Goal: Navigation & Orientation: Find specific page/section

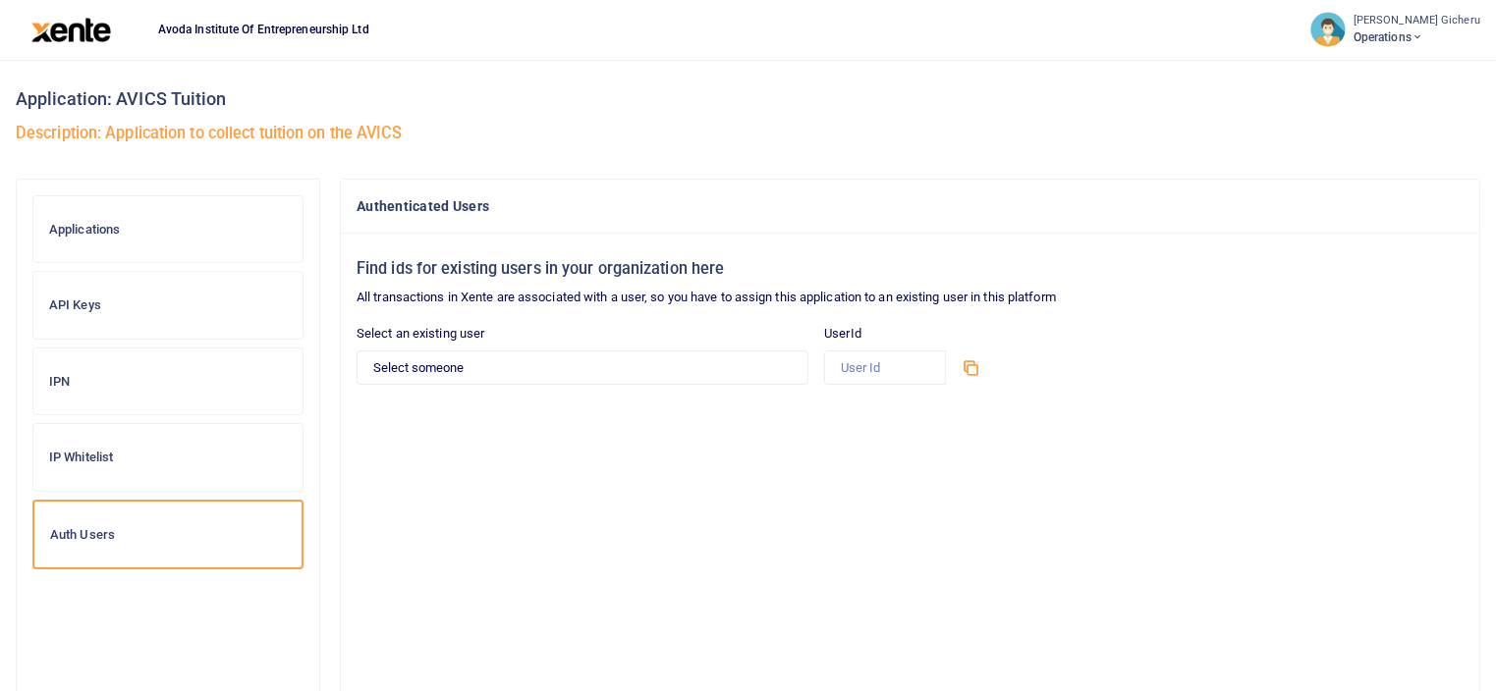
click at [88, 302] on h6 "API Keys" at bounding box center [168, 306] width 238 height 16
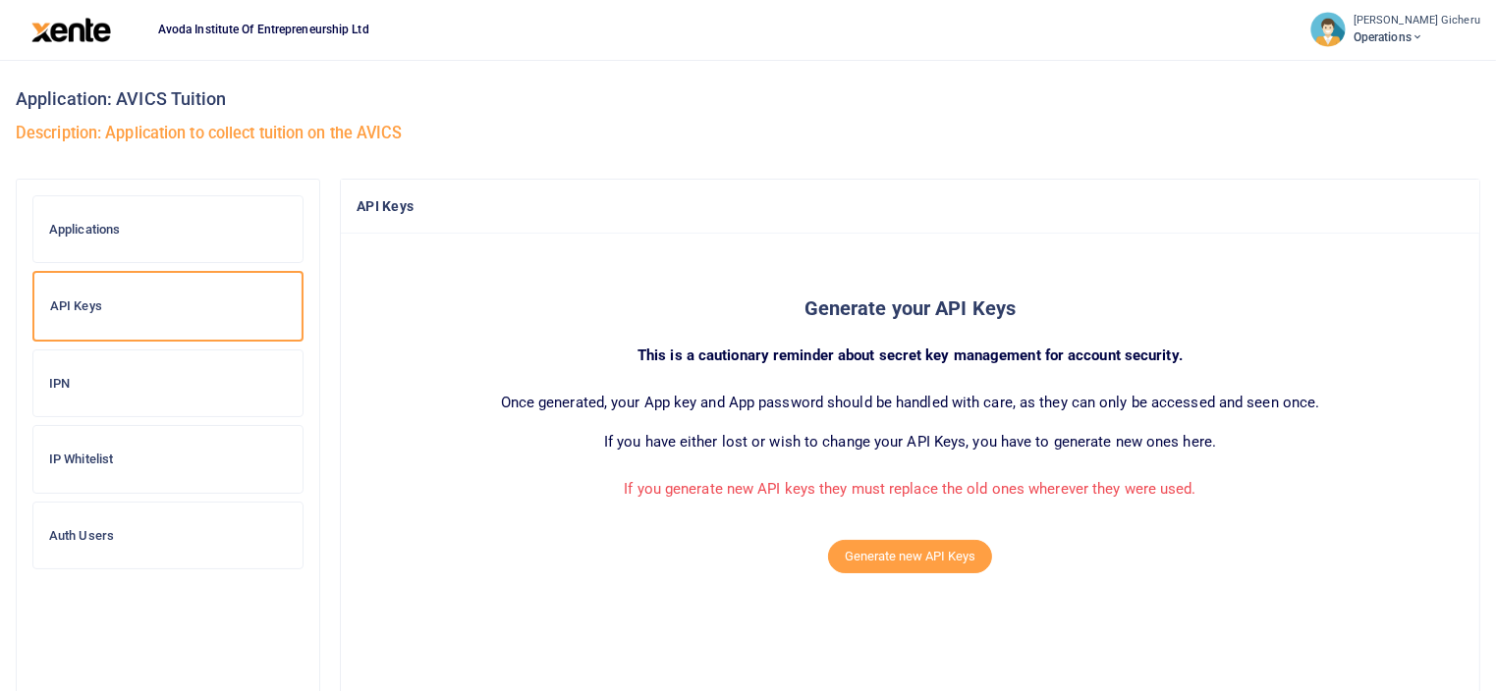
click at [112, 231] on h6 "Applications" at bounding box center [168, 230] width 238 height 16
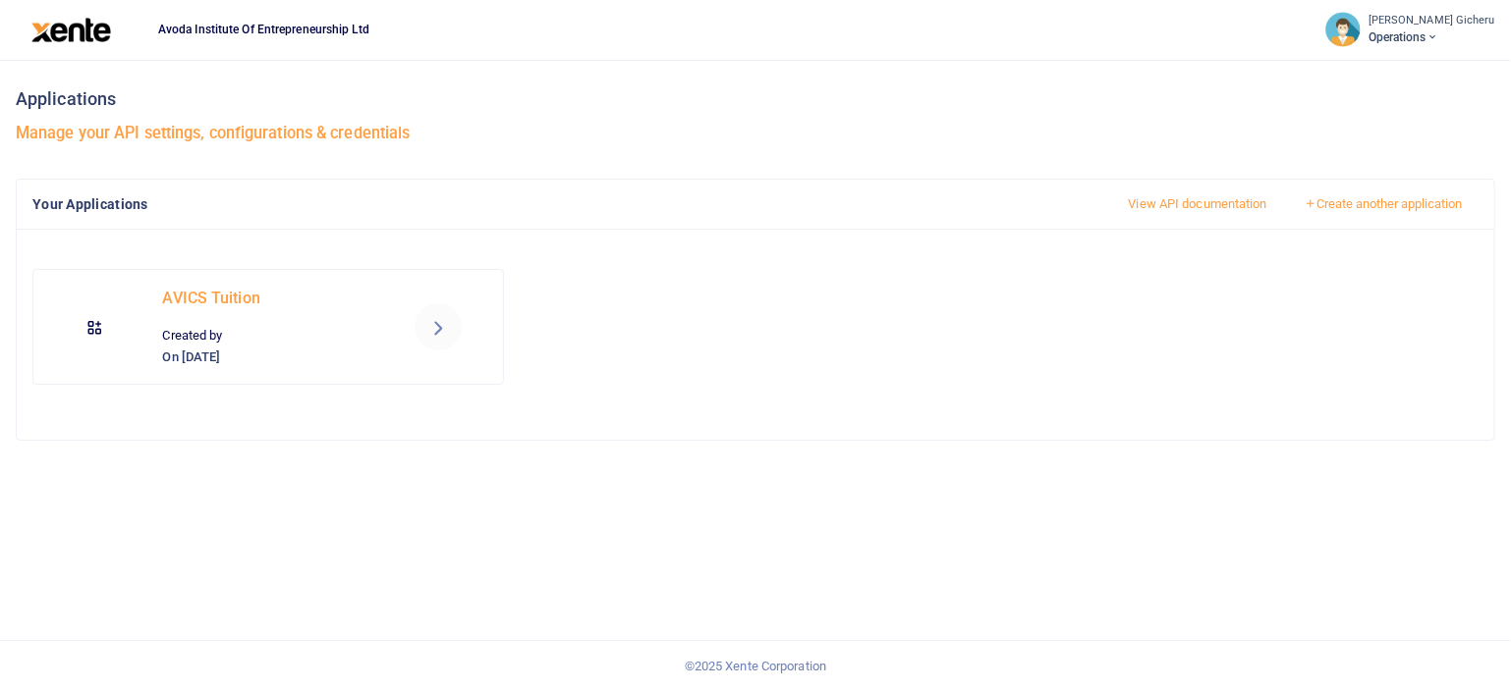
click at [1435, 40] on span "Operations" at bounding box center [1431, 37] width 127 height 18
click at [433, 333] on icon at bounding box center [438, 327] width 24 height 24
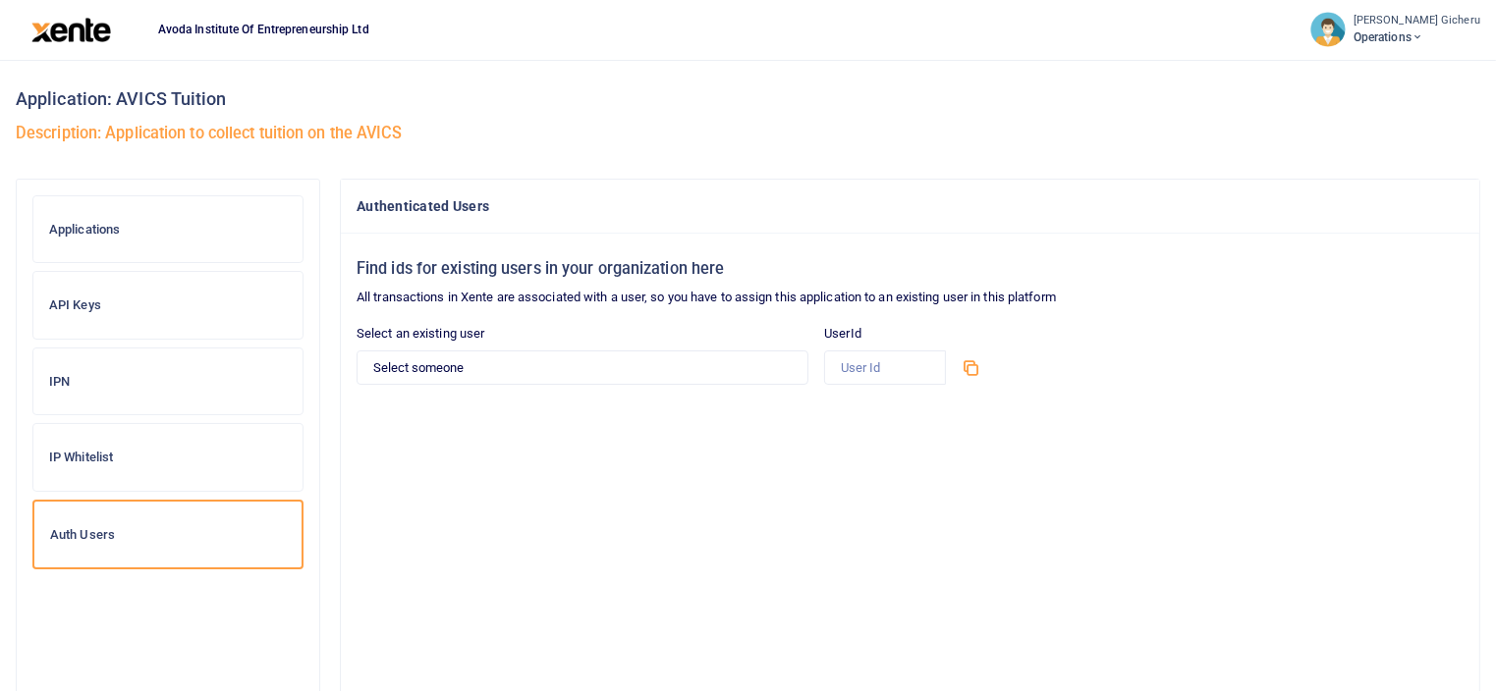
click at [1426, 27] on small "[PERSON_NAME] Gicheru" at bounding box center [1416, 21] width 127 height 17
click at [1256, 105] on h6 "STARTER" at bounding box center [1336, 110] width 238 height 18
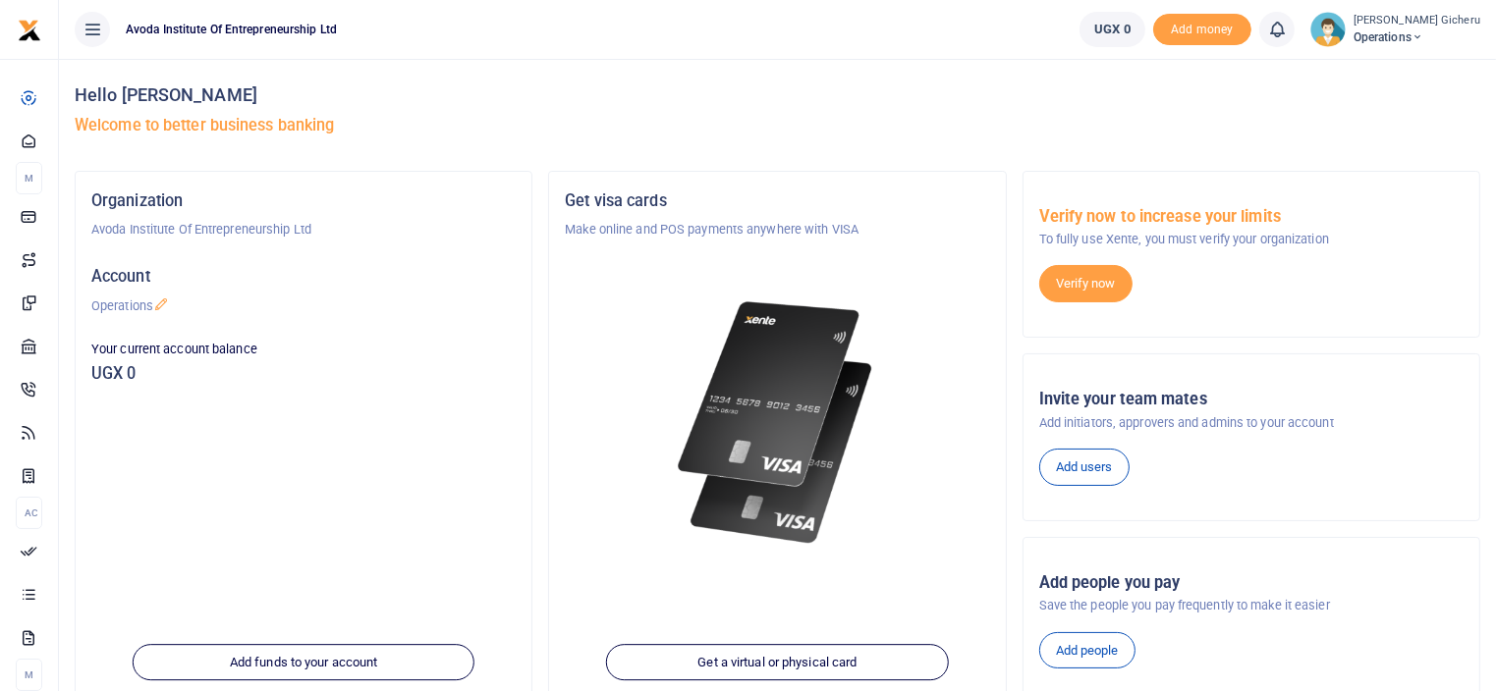
click at [1420, 36] on span "Operations" at bounding box center [1416, 37] width 127 height 18
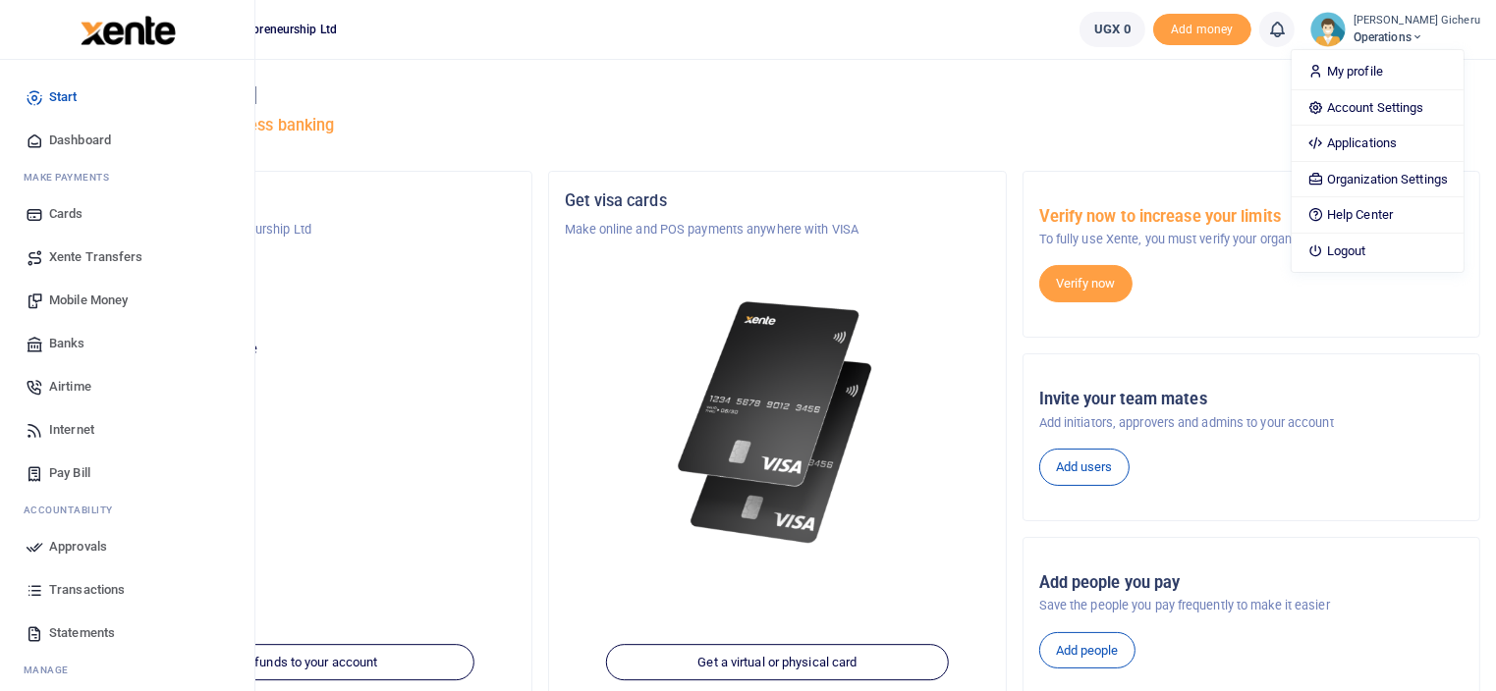
click at [74, 137] on span "Dashboard" at bounding box center [80, 141] width 62 height 20
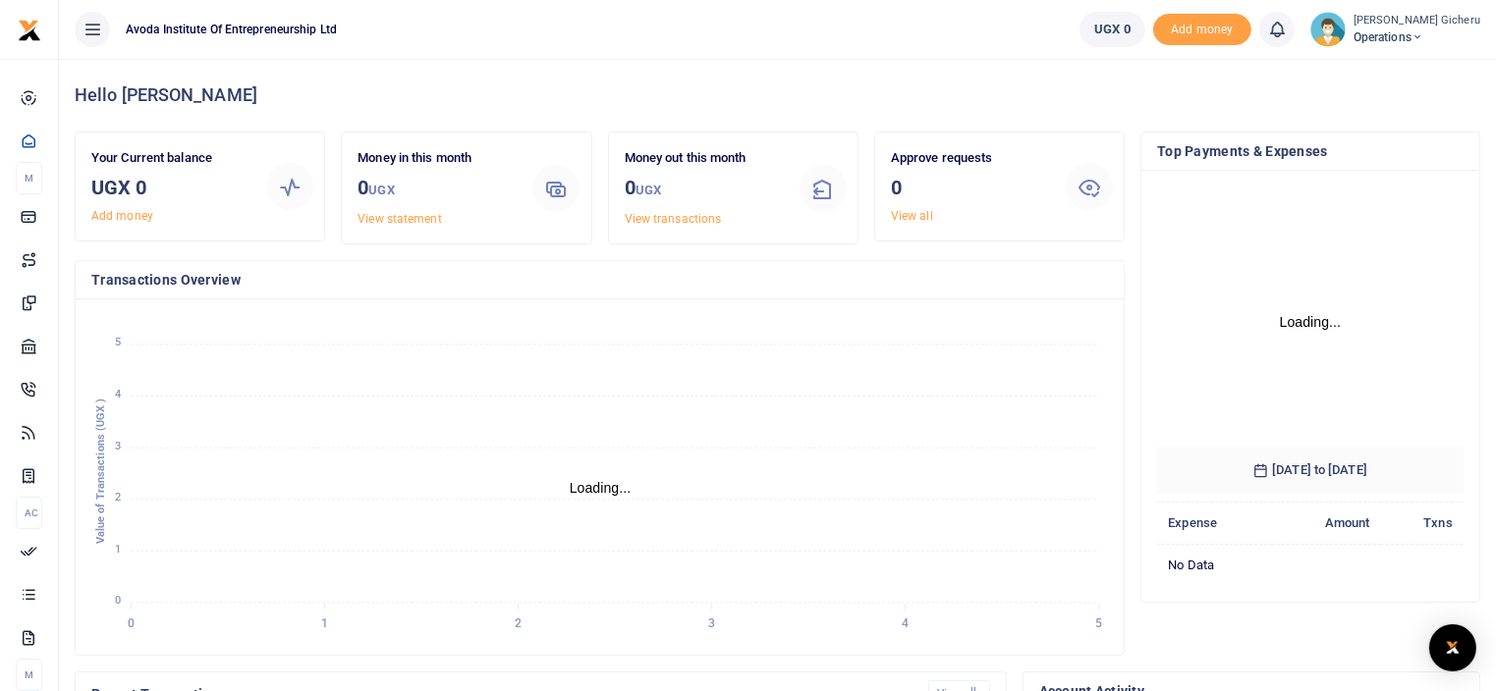
click at [1422, 38] on span "Operations" at bounding box center [1416, 37] width 127 height 18
click at [1349, 144] on link "Applications" at bounding box center [1378, 144] width 172 height 28
click at [92, 34] on icon at bounding box center [93, 30] width 20 height 22
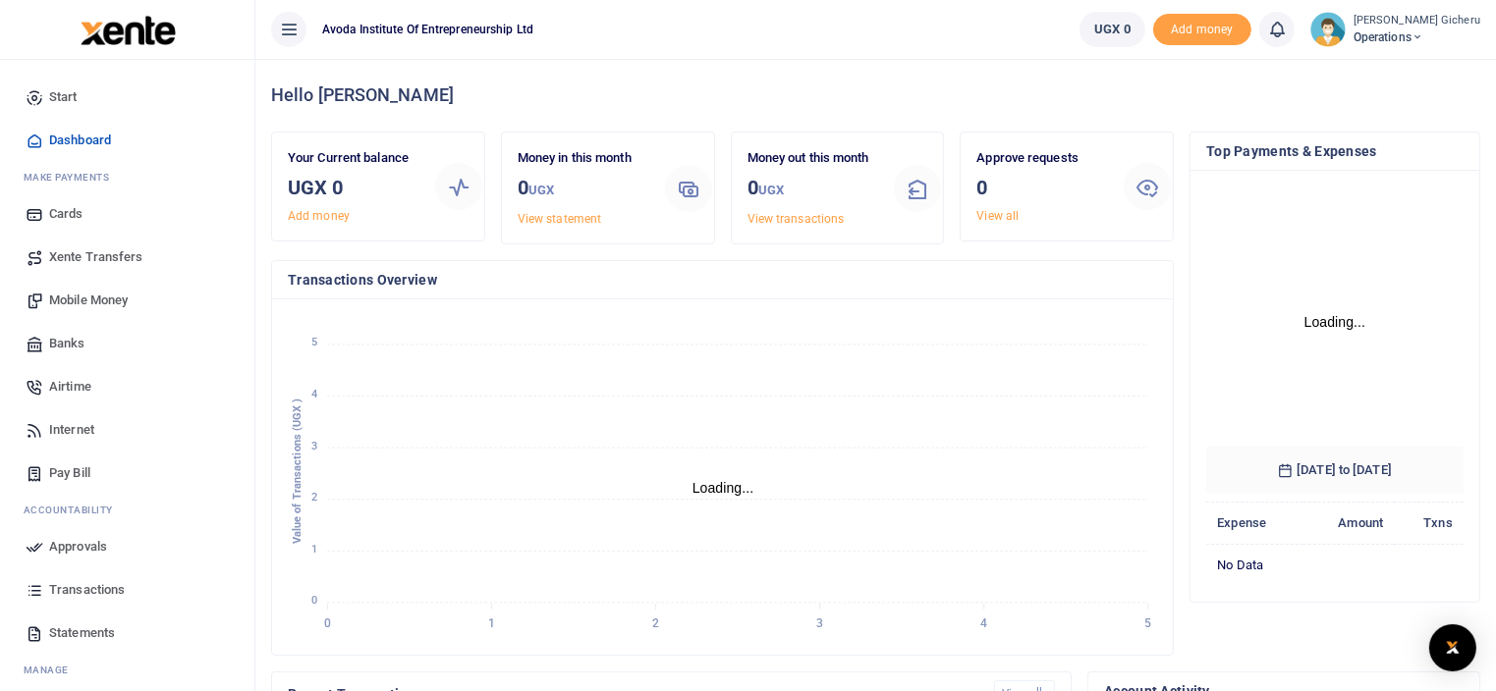
click at [1403, 28] on span "Operations" at bounding box center [1416, 37] width 127 height 18
click at [1369, 140] on link "Applications" at bounding box center [1378, 144] width 172 height 28
click at [63, 94] on span "Start" at bounding box center [63, 97] width 28 height 20
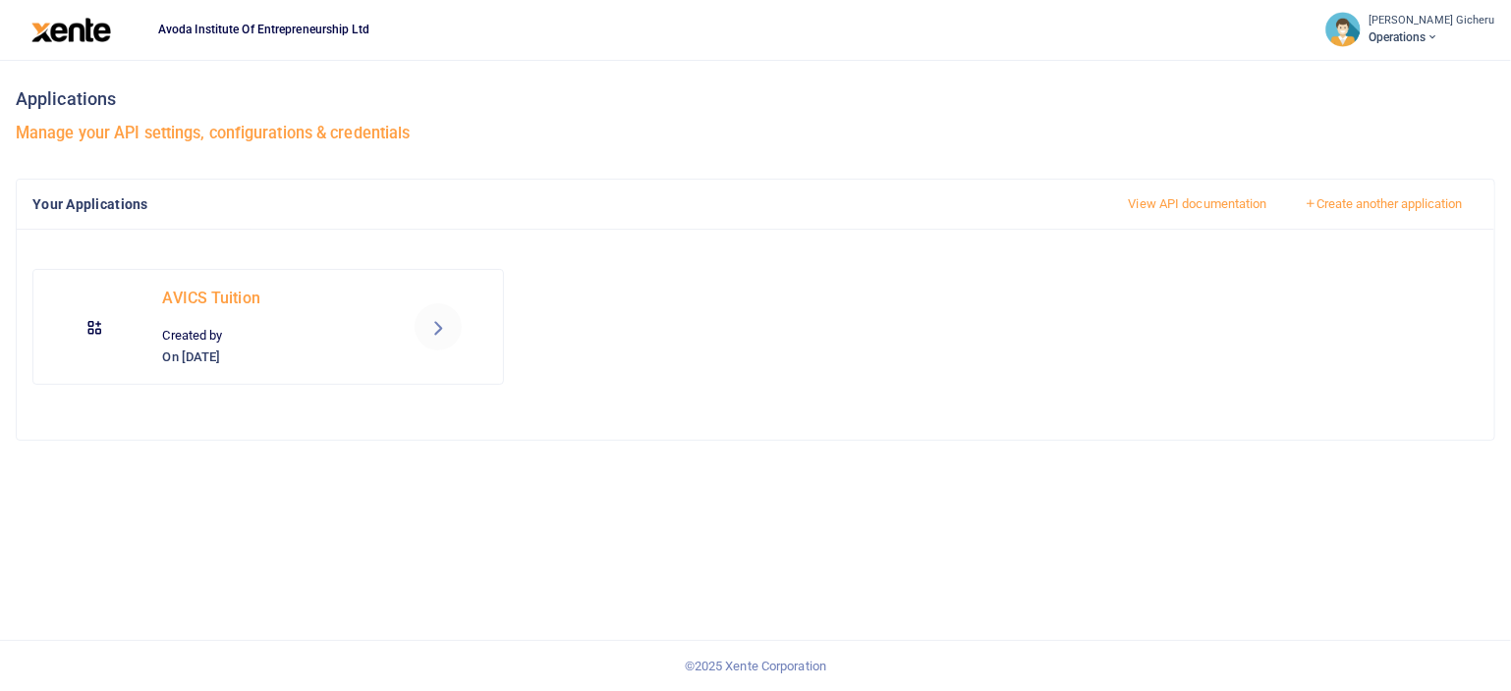
click at [1435, 33] on span "Operations" at bounding box center [1431, 37] width 127 height 18
click at [435, 330] on icon at bounding box center [438, 327] width 24 height 24
click at [1212, 196] on link "View API documentation" at bounding box center [1198, 204] width 172 height 33
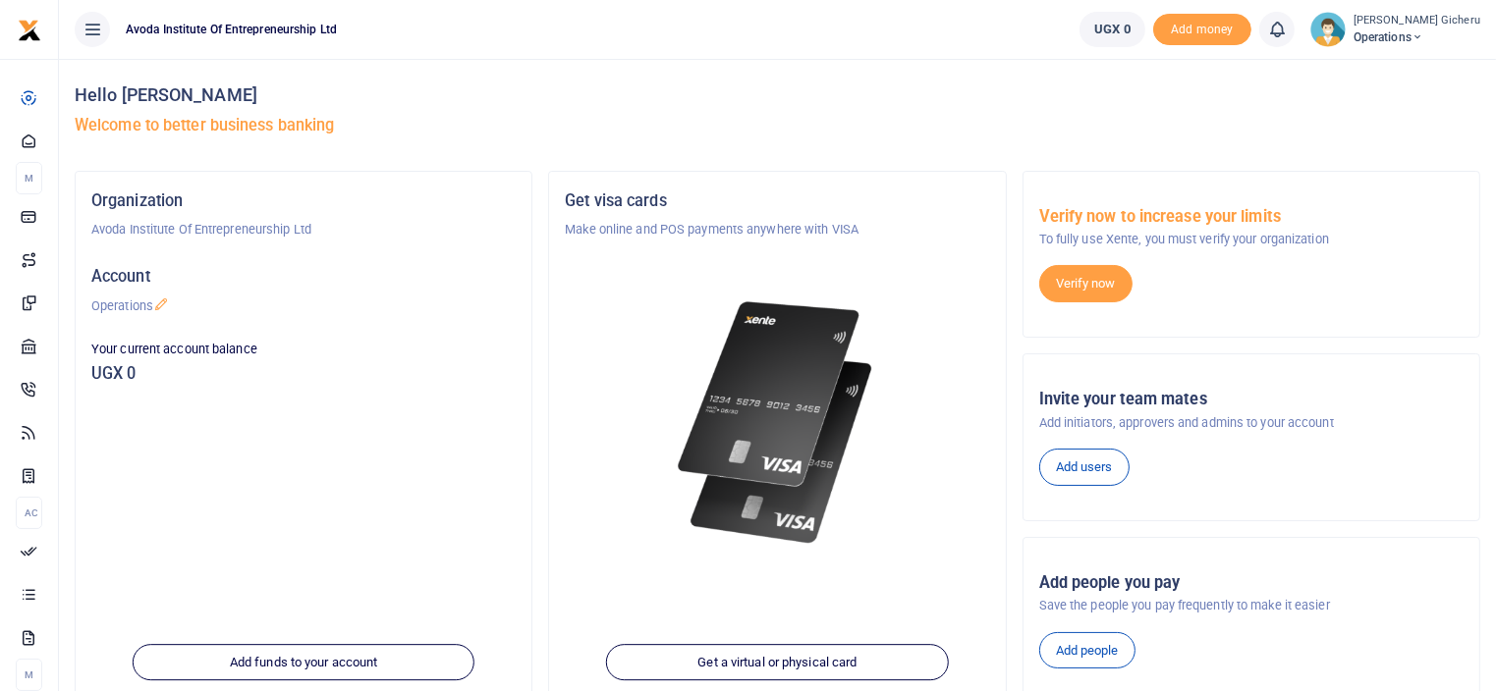
click at [1421, 40] on span "Operations" at bounding box center [1416, 37] width 127 height 18
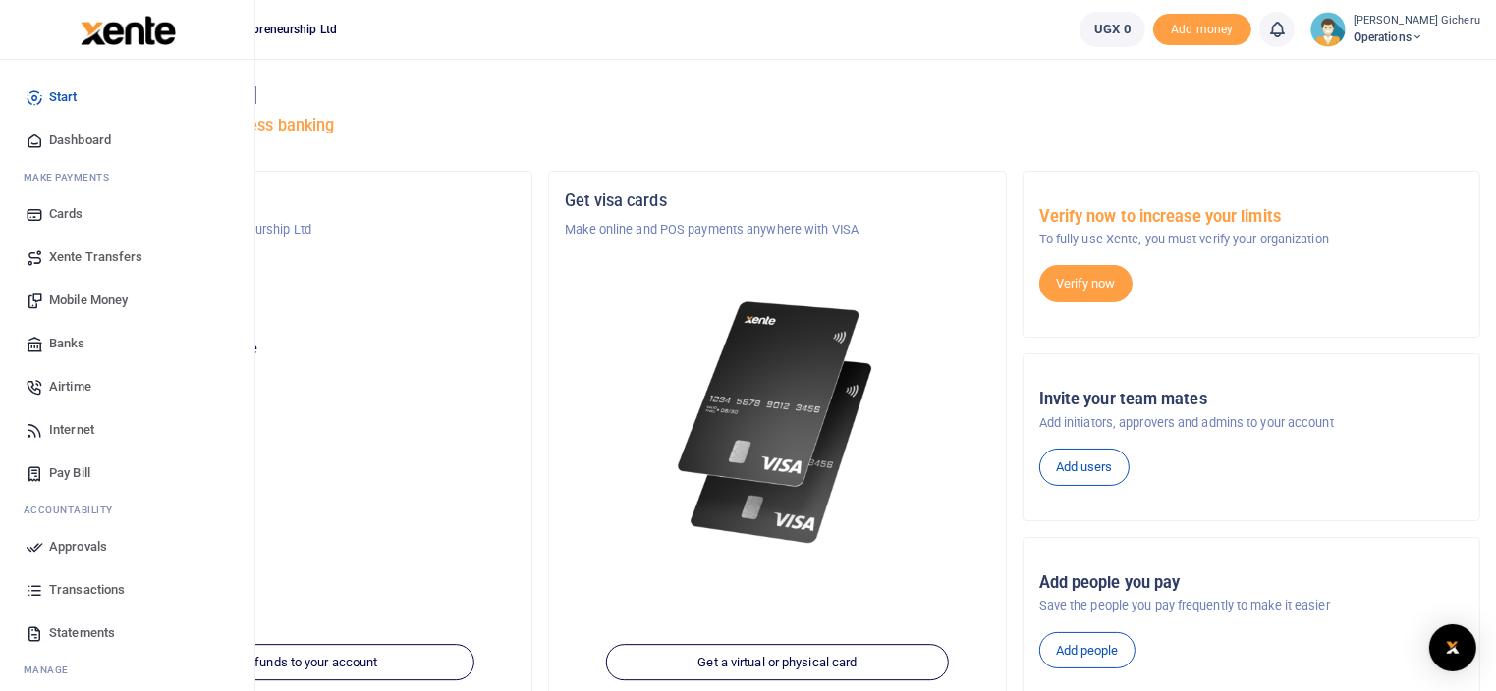
click at [99, 260] on span "Xente Transfers" at bounding box center [96, 258] width 94 height 20
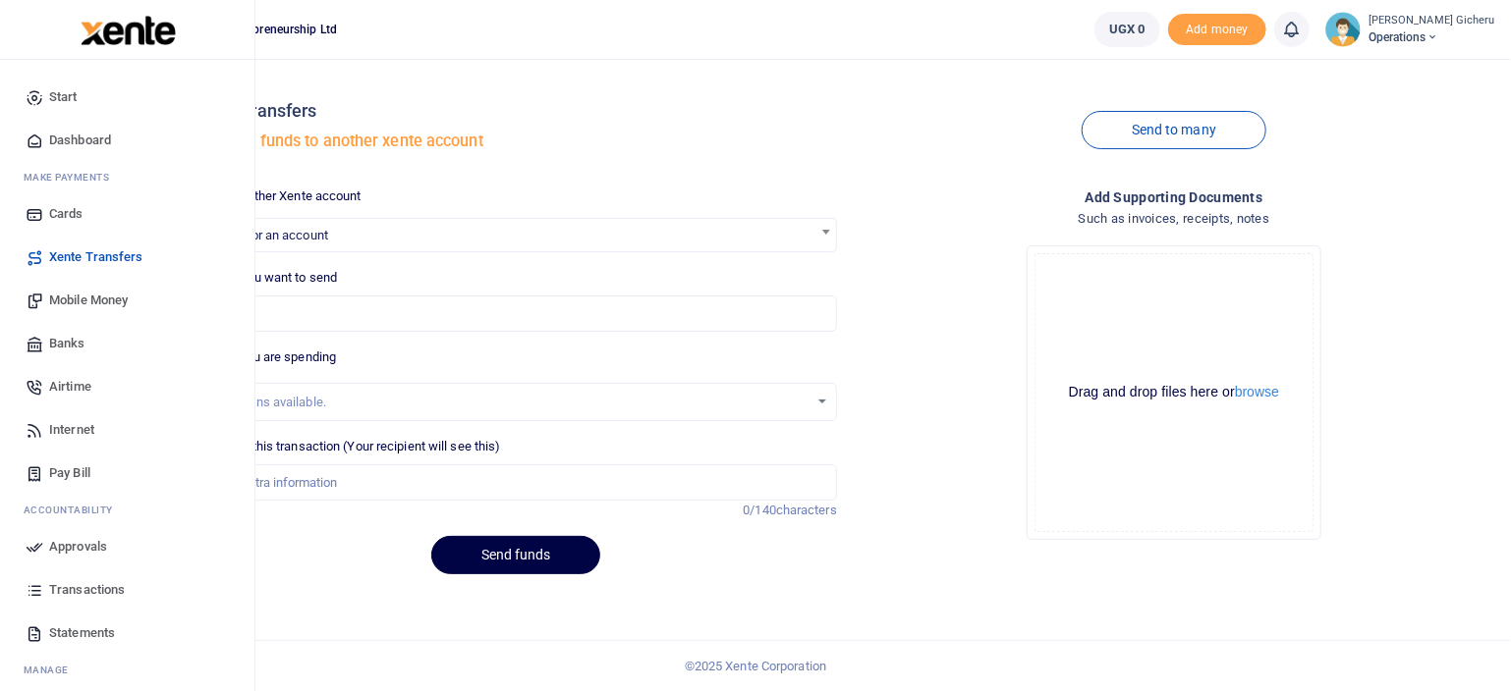
click at [89, 585] on span "Transactions" at bounding box center [87, 590] width 76 height 20
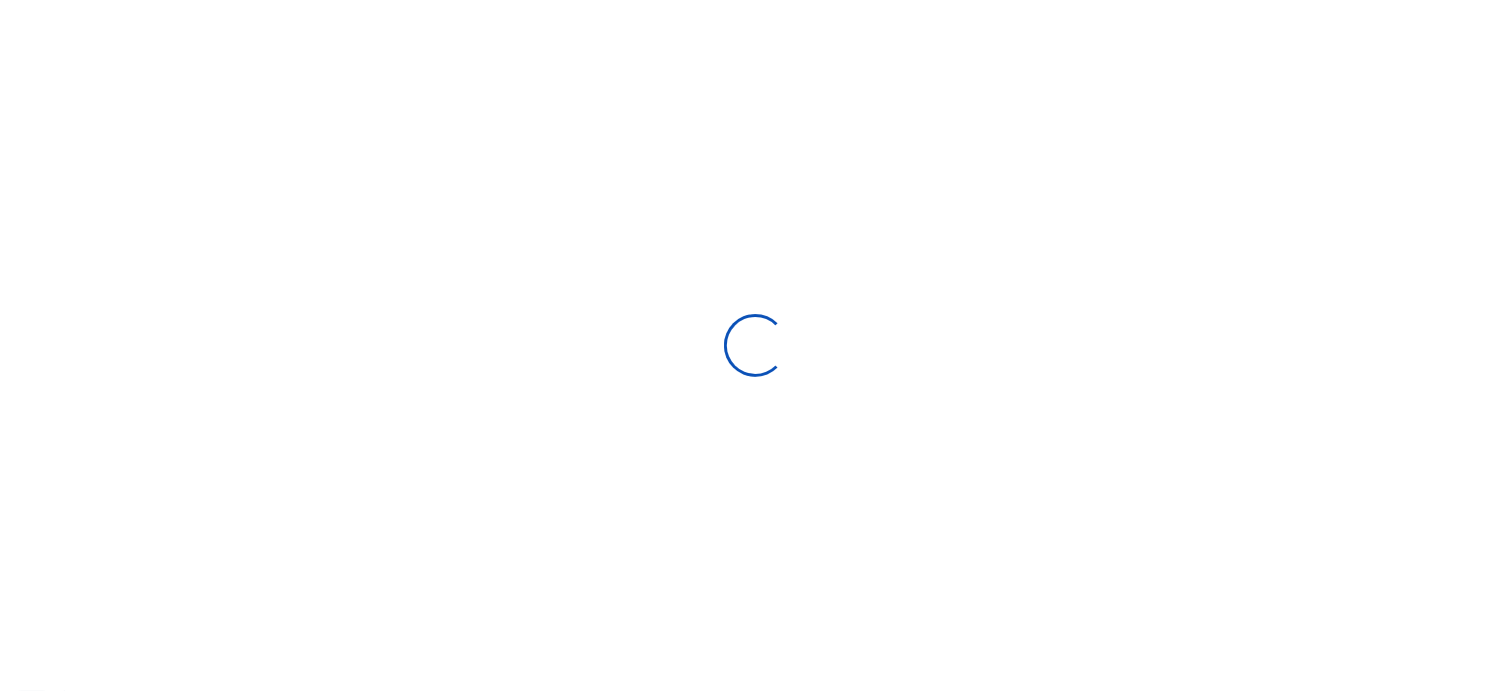
select select
type input "[DATE] - [DATE]"
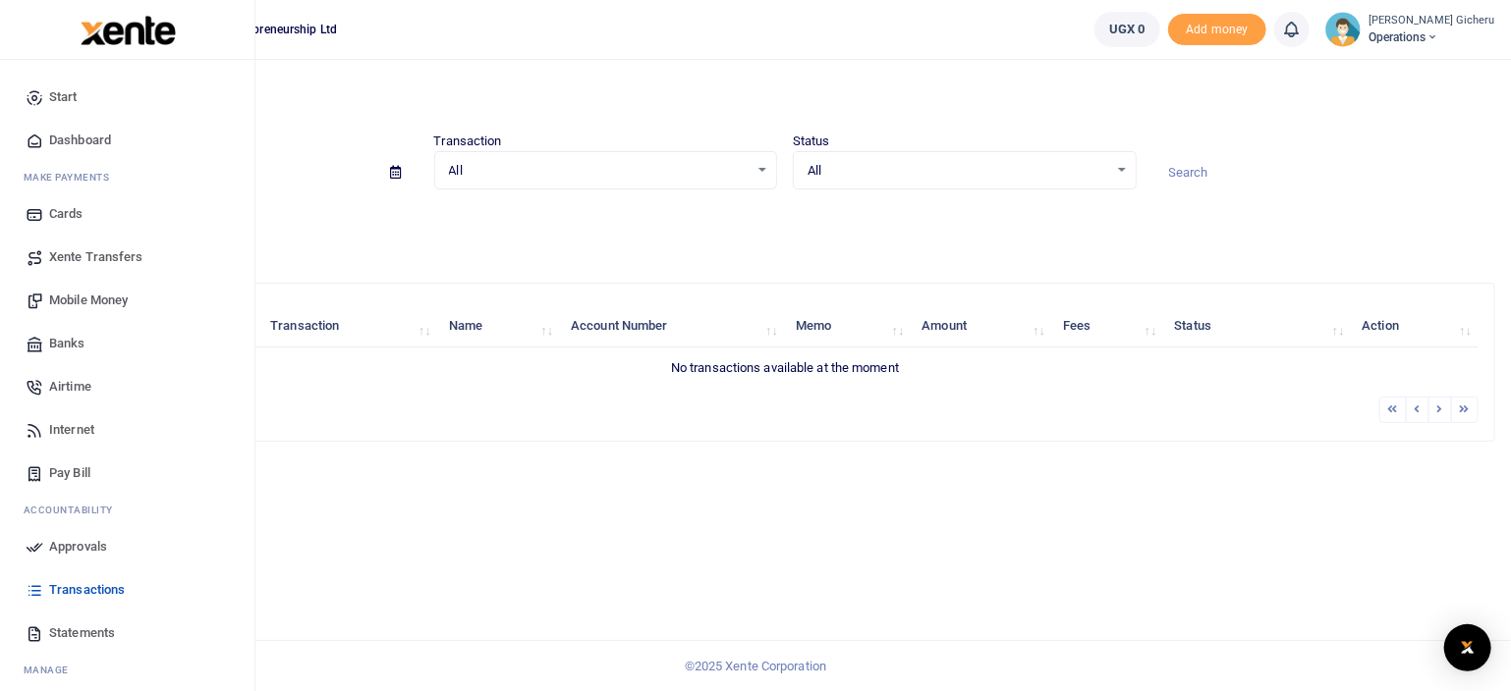
click at [75, 261] on span "Xente Transfers" at bounding box center [96, 258] width 94 height 20
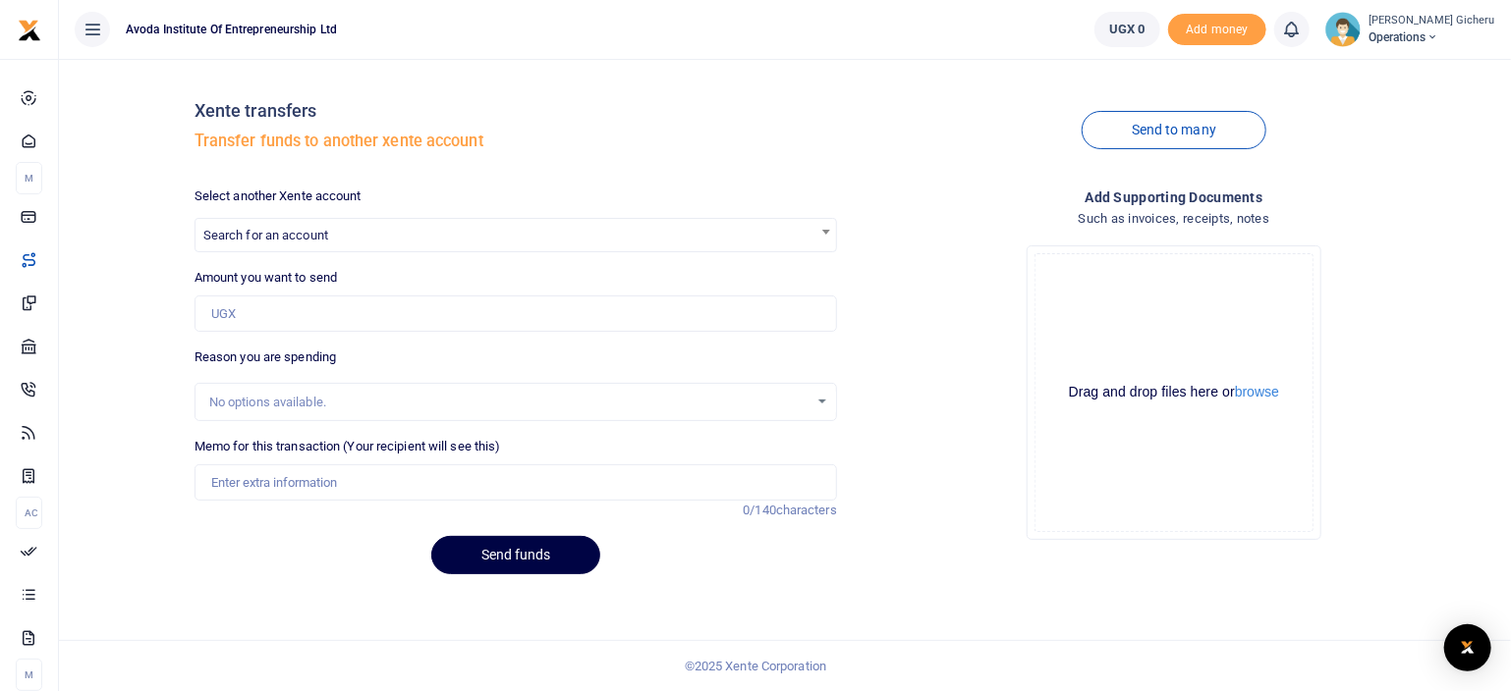
click at [1424, 20] on small "[PERSON_NAME] Gicheru" at bounding box center [1431, 21] width 127 height 17
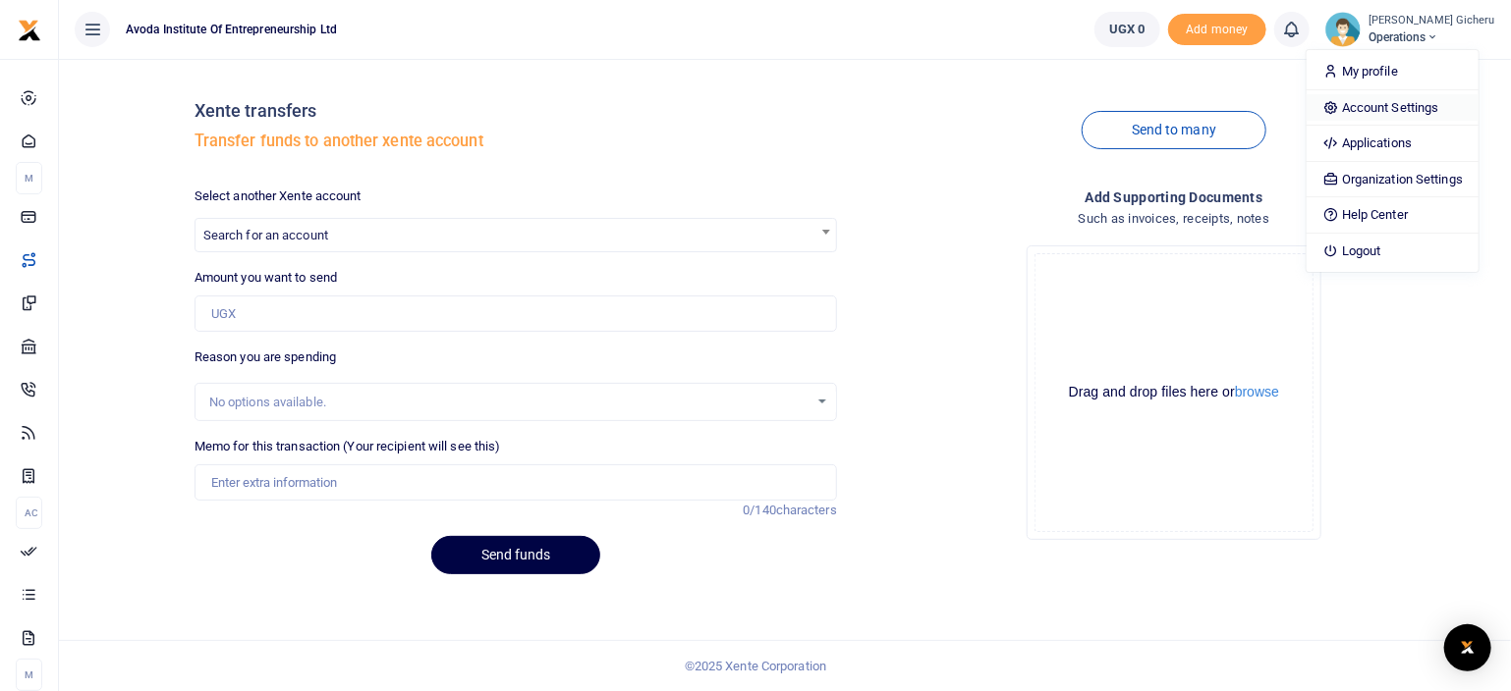
click at [1408, 105] on link "Account Settings" at bounding box center [1392, 108] width 172 height 28
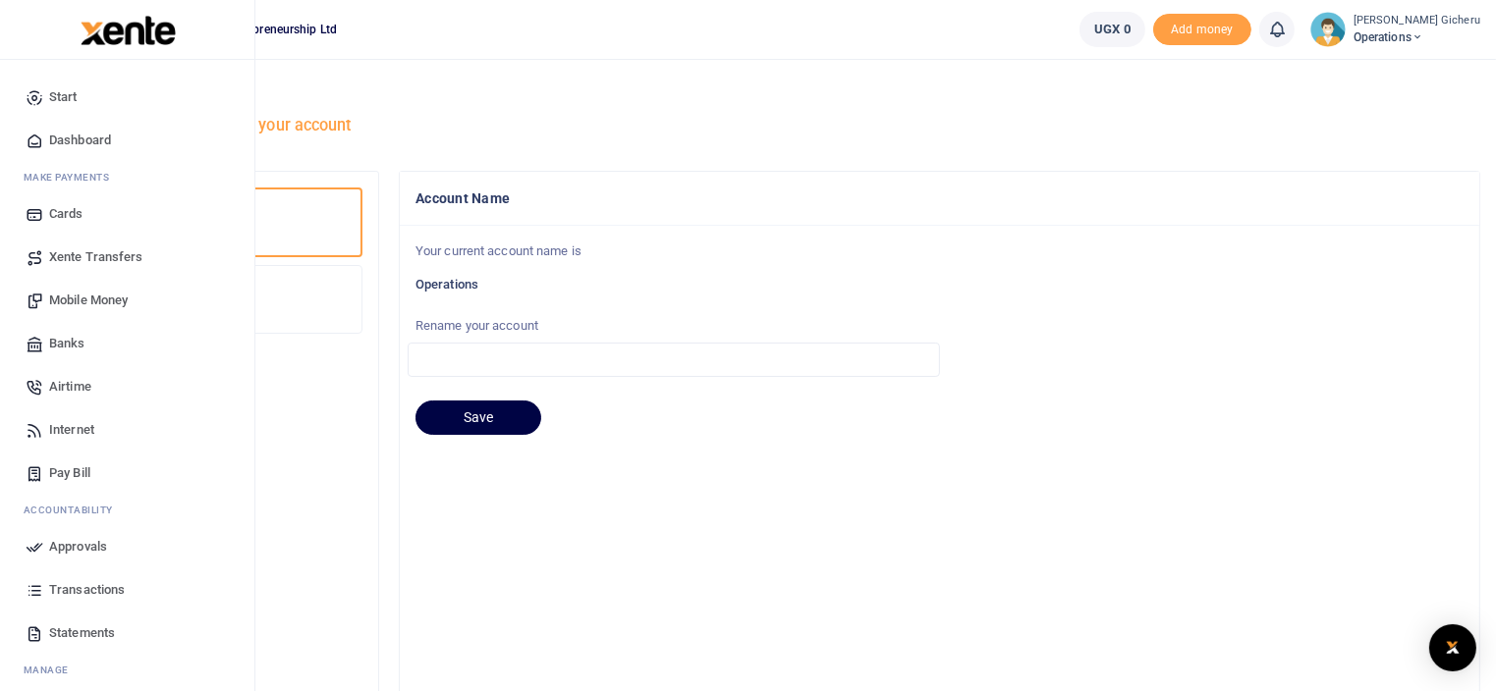
click at [59, 90] on span "Start" at bounding box center [63, 97] width 28 height 20
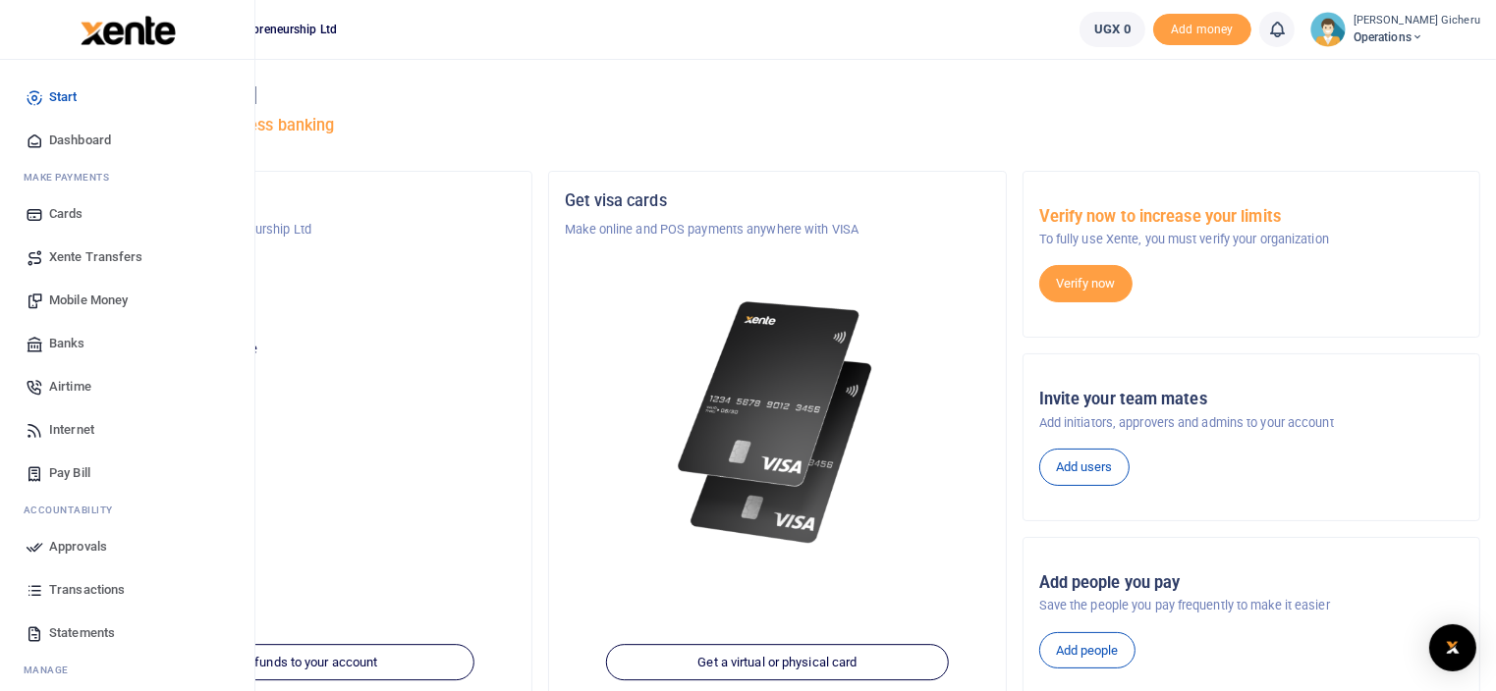
click at [59, 131] on span "Dashboard" at bounding box center [80, 141] width 62 height 20
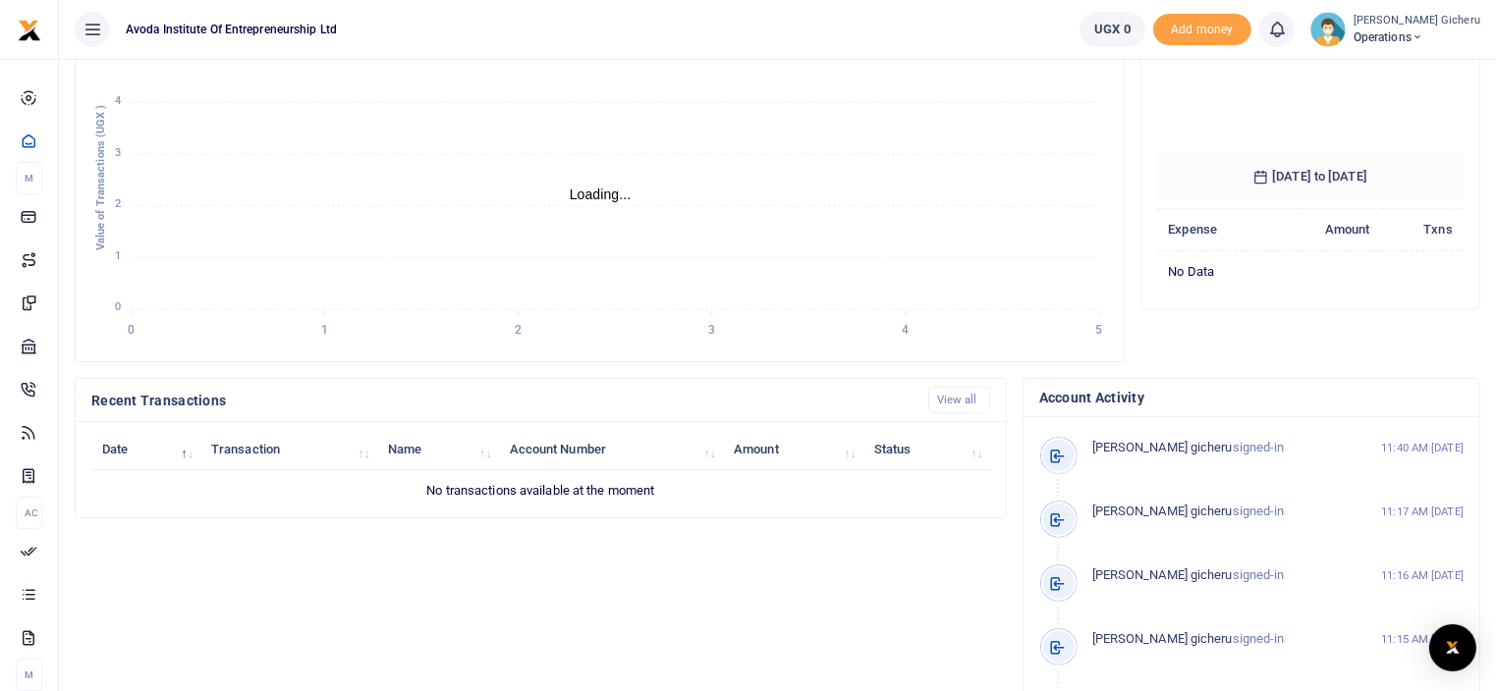
scroll to position [295, 0]
click at [1437, 651] on div "Open Intercom Messenger" at bounding box center [1453, 649] width 52 height 52
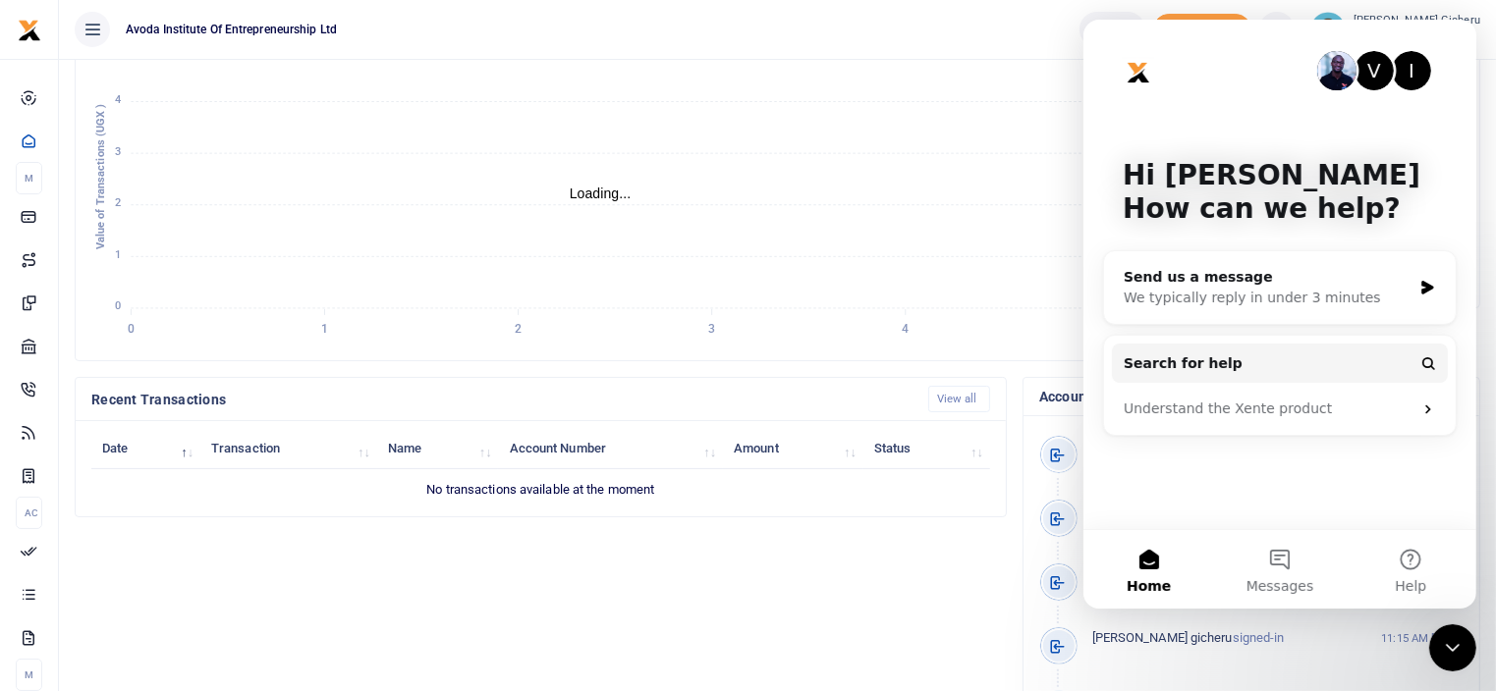
scroll to position [0, 0]
